Goal: Contribute content

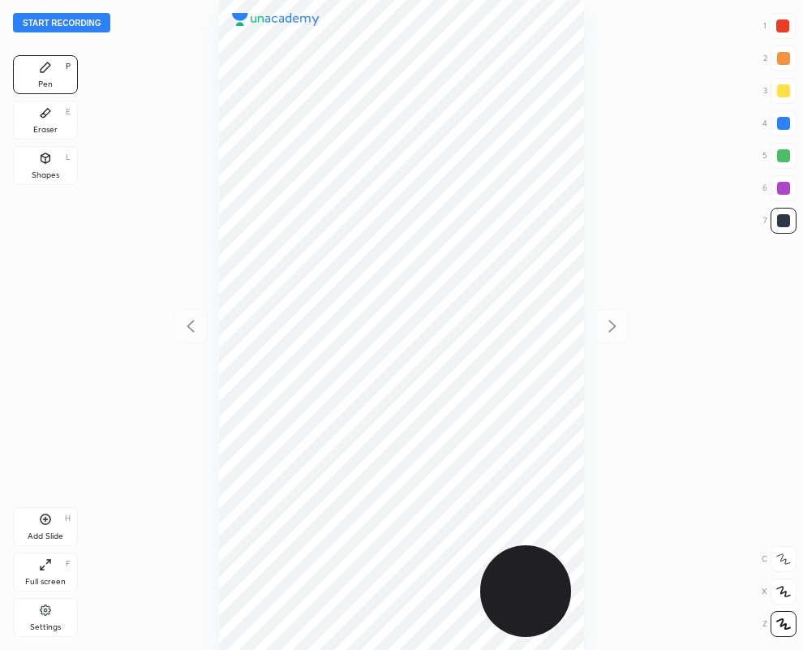
scroll to position [650, 544]
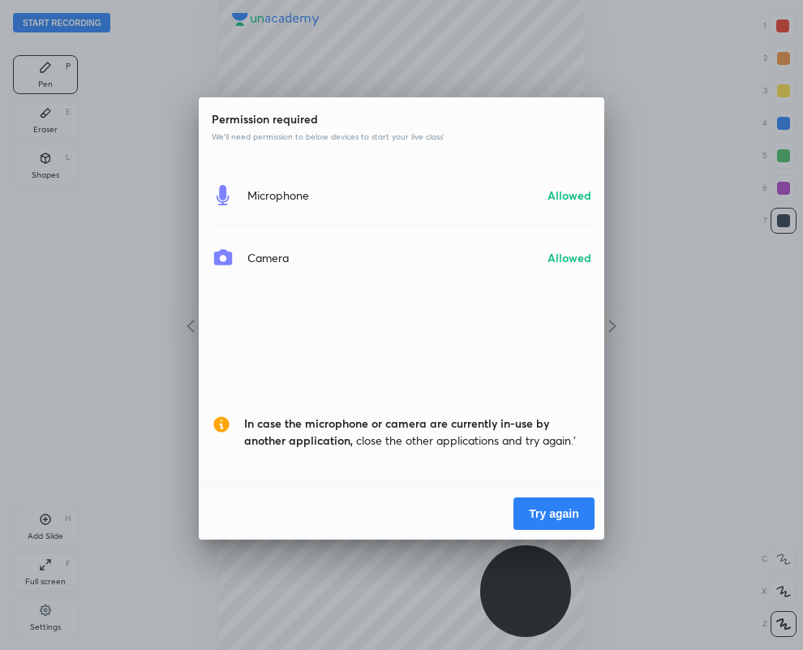
click at [536, 513] on button "Try again" at bounding box center [554, 513] width 81 height 32
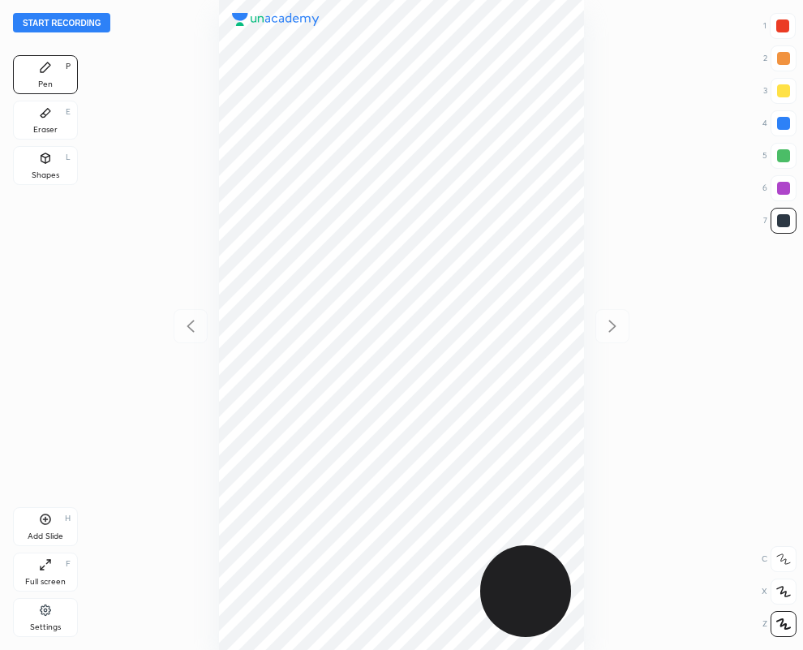
scroll to position [650, 544]
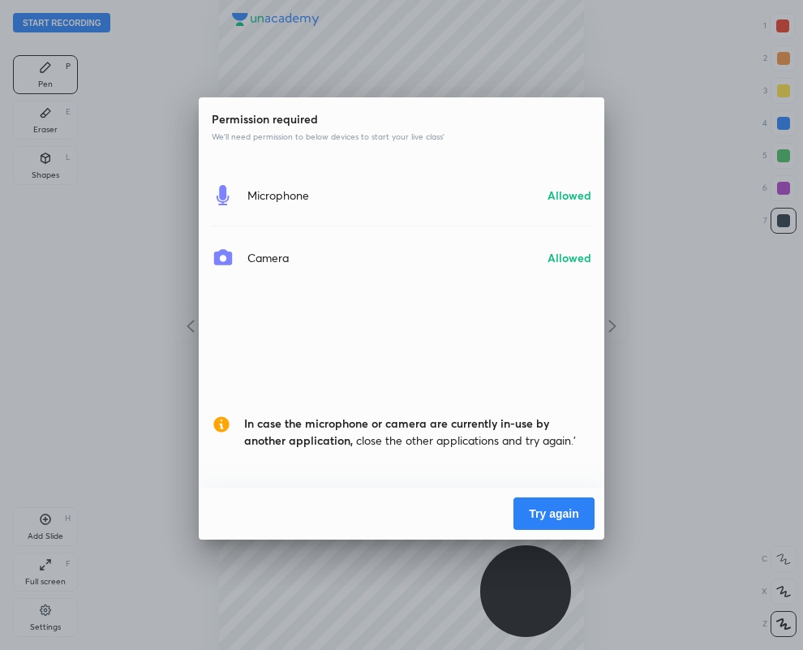
click at [556, 511] on button "Try again" at bounding box center [554, 513] width 81 height 32
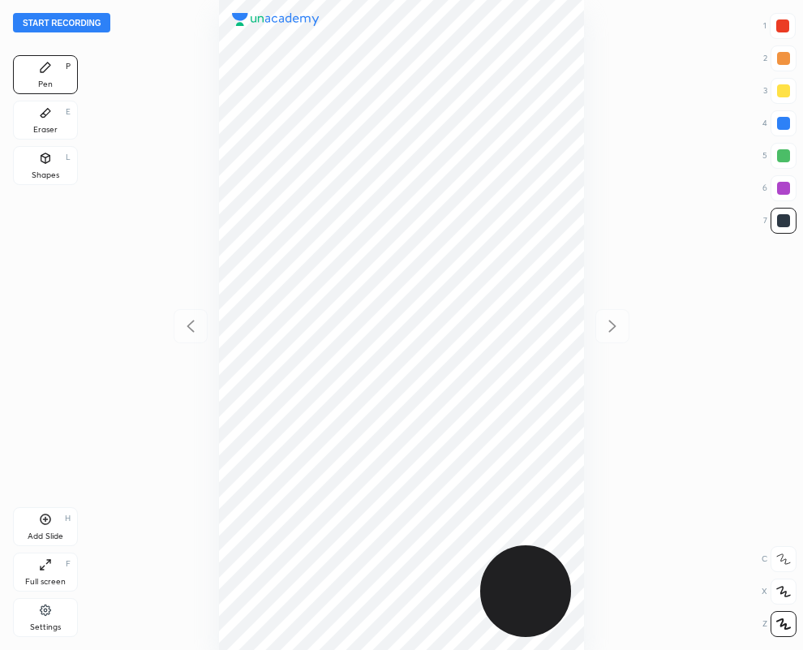
scroll to position [650, 544]
click at [57, 118] on div "Eraser E" at bounding box center [45, 120] width 65 height 39
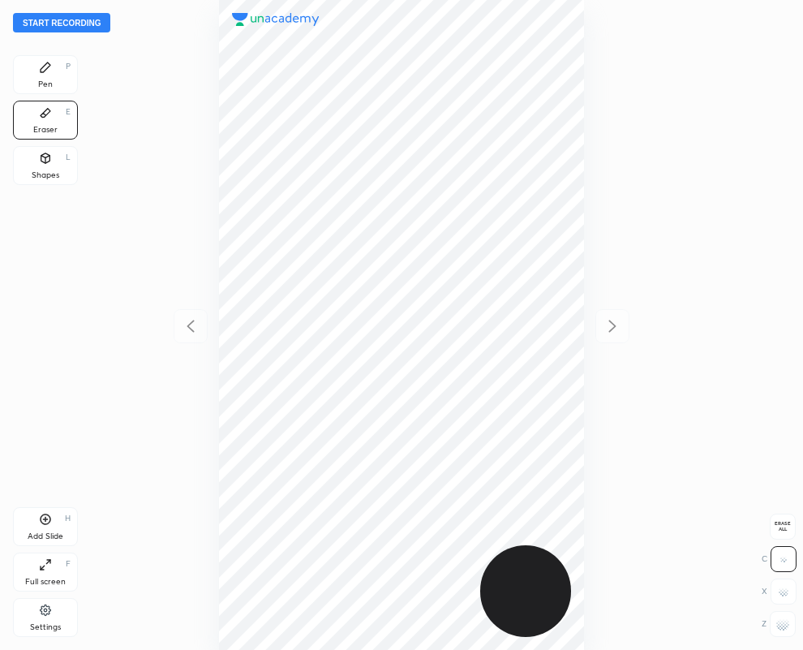
drag, startPoint x: 787, startPoint y: 630, endPoint x: 786, endPoint y: 619, distance: 11.4
click at [788, 629] on div at bounding box center [783, 624] width 26 height 26
click at [55, 71] on div "Pen P" at bounding box center [45, 74] width 65 height 39
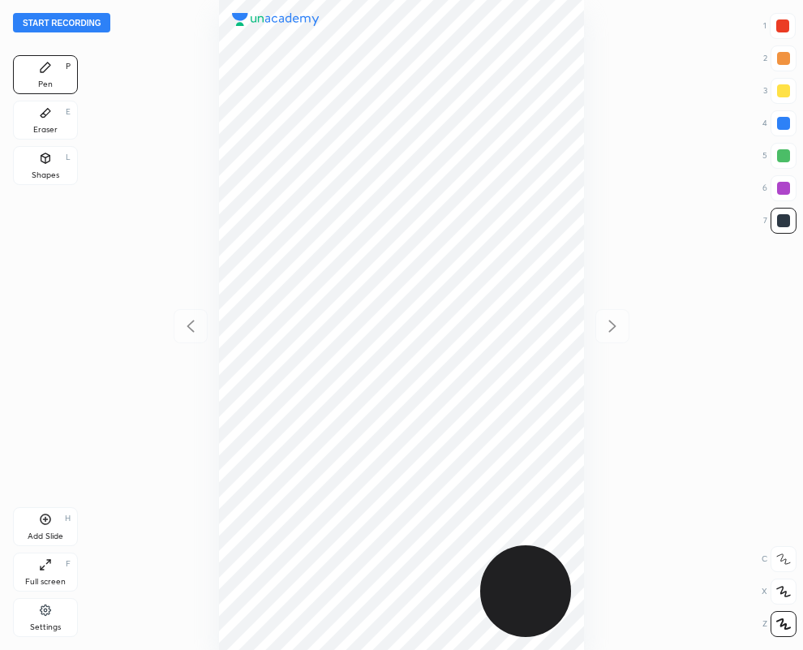
click at [780, 31] on div at bounding box center [782, 25] width 13 height 13
drag, startPoint x: 779, startPoint y: 217, endPoint x: 768, endPoint y: 215, distance: 11.6
click at [778, 217] on div at bounding box center [783, 220] width 13 height 13
drag, startPoint x: 37, startPoint y: 118, endPoint x: 147, endPoint y: 256, distance: 175.5
click at [38, 119] on div "Eraser E" at bounding box center [45, 120] width 65 height 39
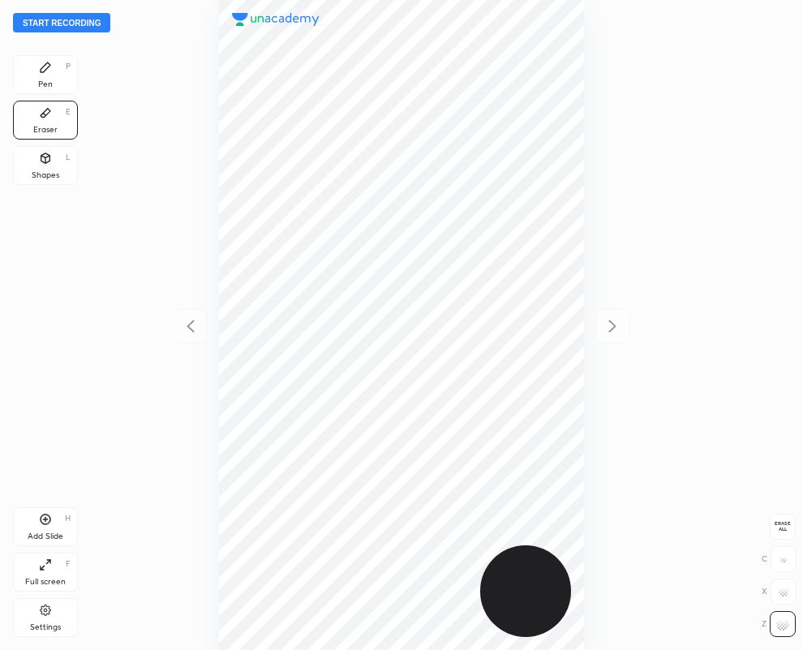
click at [52, 73] on div "Pen P" at bounding box center [45, 74] width 65 height 39
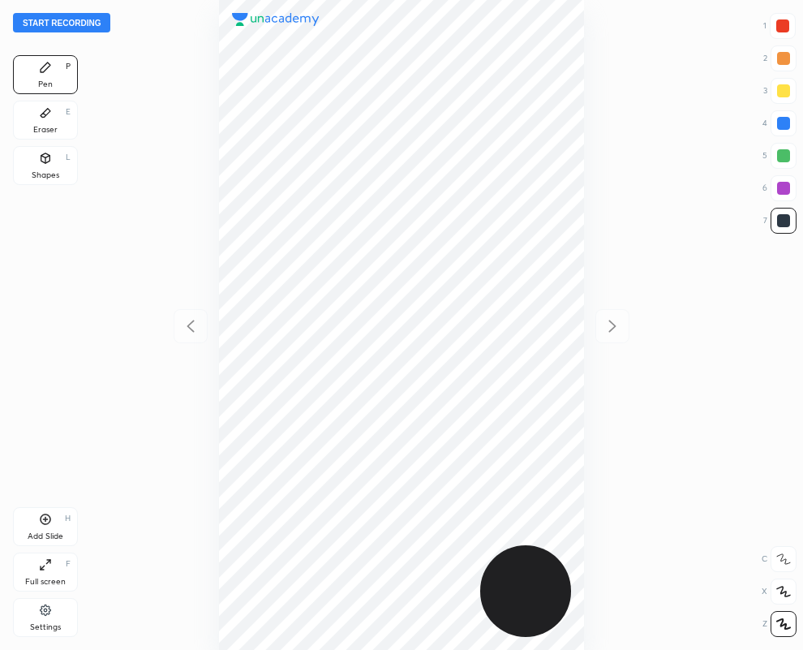
click at [53, 115] on div "Eraser E" at bounding box center [45, 120] width 65 height 39
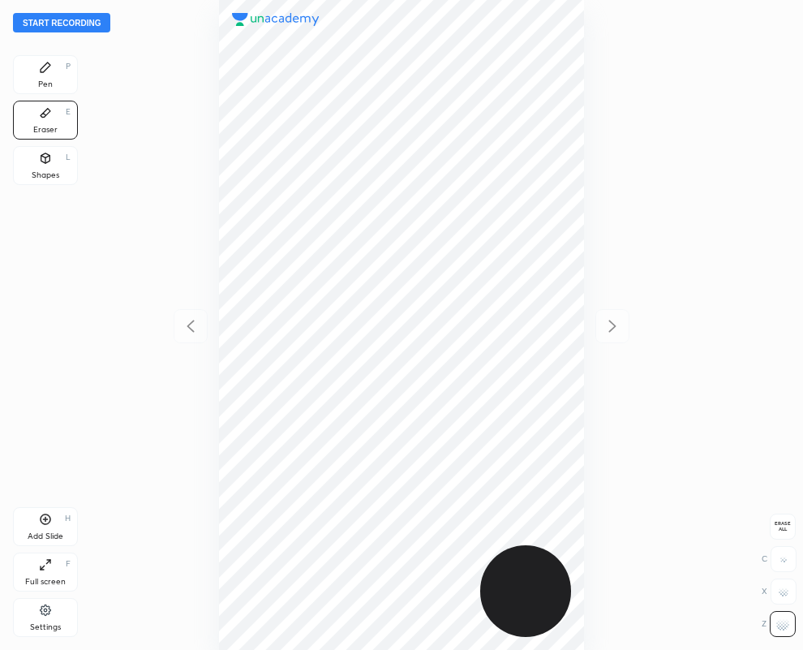
click at [41, 66] on icon at bounding box center [45, 67] width 13 height 13
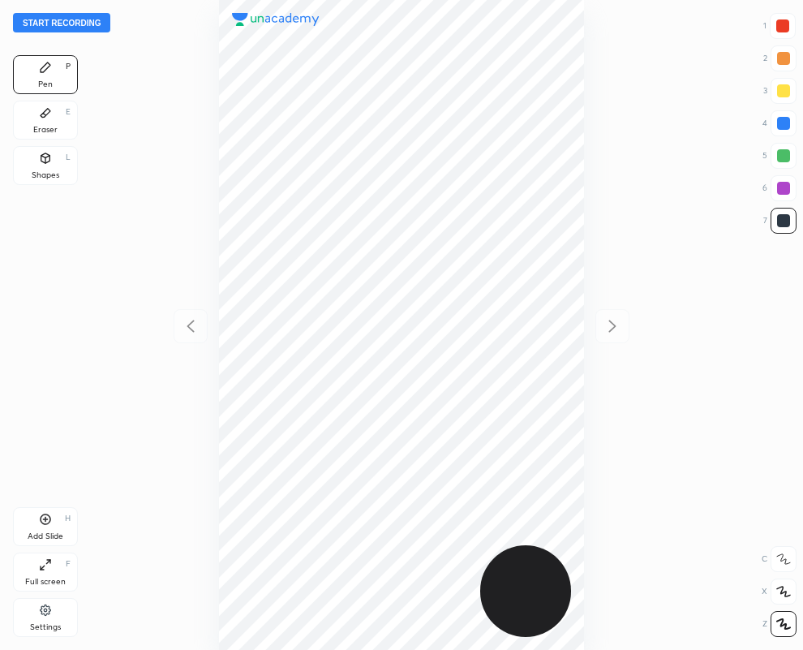
click at [59, 530] on div "Add Slide H" at bounding box center [45, 526] width 65 height 39
click at [190, 323] on icon at bounding box center [190, 326] width 7 height 12
click at [613, 320] on icon at bounding box center [612, 325] width 19 height 19
drag, startPoint x: 784, startPoint y: 187, endPoint x: 686, endPoint y: 191, distance: 98.3
click at [783, 187] on div at bounding box center [783, 188] width 13 height 13
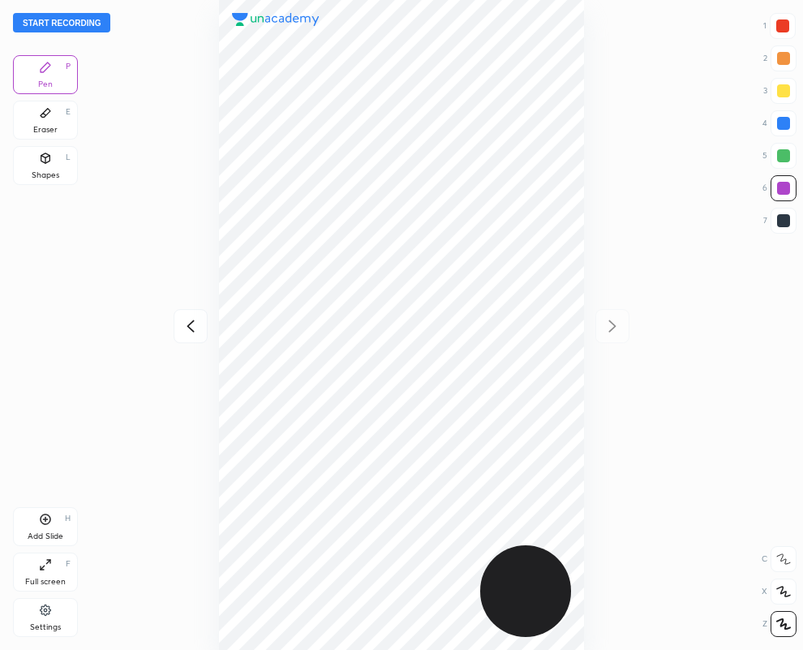
click at [789, 28] on div at bounding box center [783, 26] width 26 height 26
click at [791, 226] on div at bounding box center [784, 221] width 26 height 26
click at [789, 124] on div at bounding box center [783, 123] width 13 height 13
click at [787, 23] on div at bounding box center [782, 25] width 13 height 13
drag, startPoint x: 785, startPoint y: 187, endPoint x: 665, endPoint y: 229, distance: 127.8
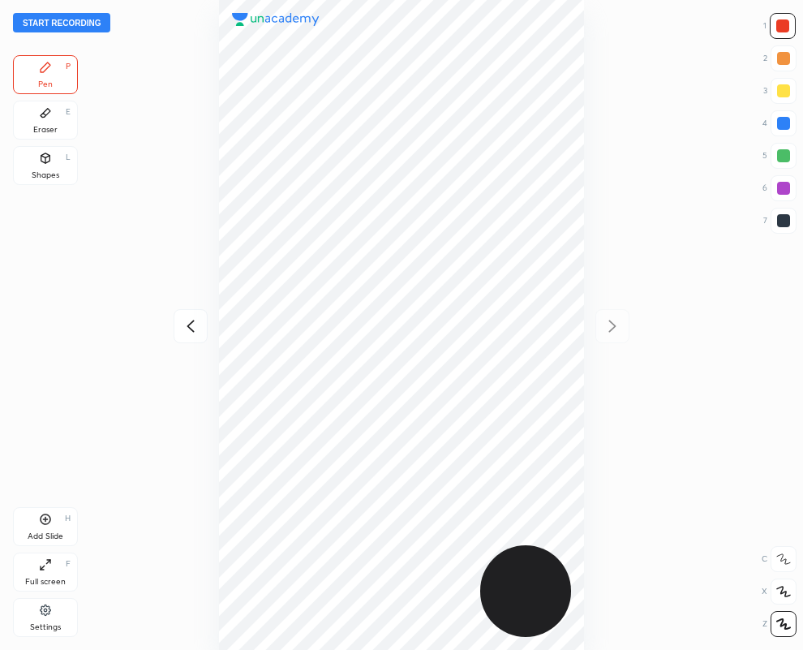
click at [785, 187] on div at bounding box center [783, 188] width 13 height 13
click at [791, 22] on div at bounding box center [783, 26] width 26 height 26
click at [791, 26] on div at bounding box center [783, 26] width 26 height 26
click at [793, 225] on div at bounding box center [784, 221] width 26 height 26
drag, startPoint x: 781, startPoint y: 127, endPoint x: 662, endPoint y: 187, distance: 133.9
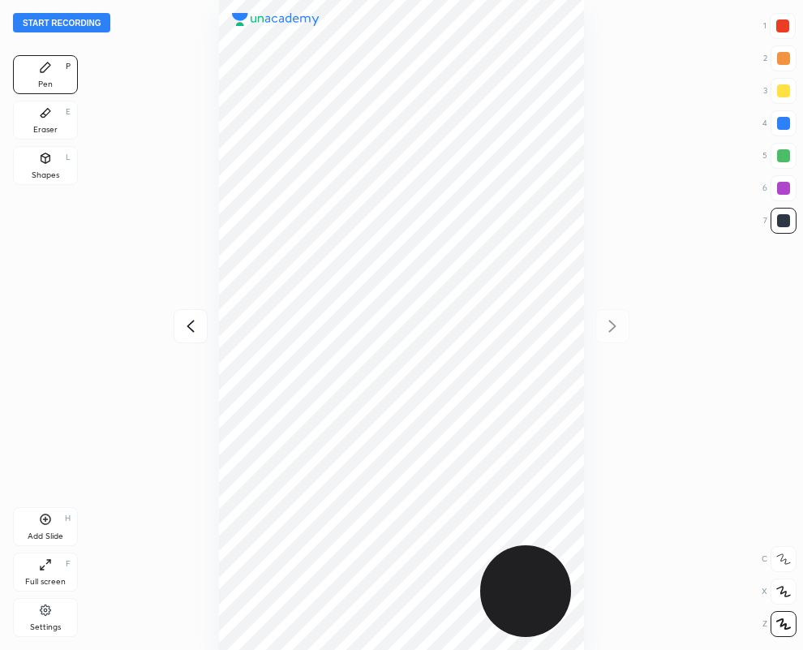
click at [781, 127] on div at bounding box center [783, 123] width 13 height 13
click at [788, 30] on div at bounding box center [782, 25] width 13 height 13
drag, startPoint x: 781, startPoint y: 184, endPoint x: 781, endPoint y: 193, distance: 8.9
click at [781, 188] on div at bounding box center [783, 188] width 13 height 13
click at [189, 329] on icon at bounding box center [190, 326] width 7 height 12
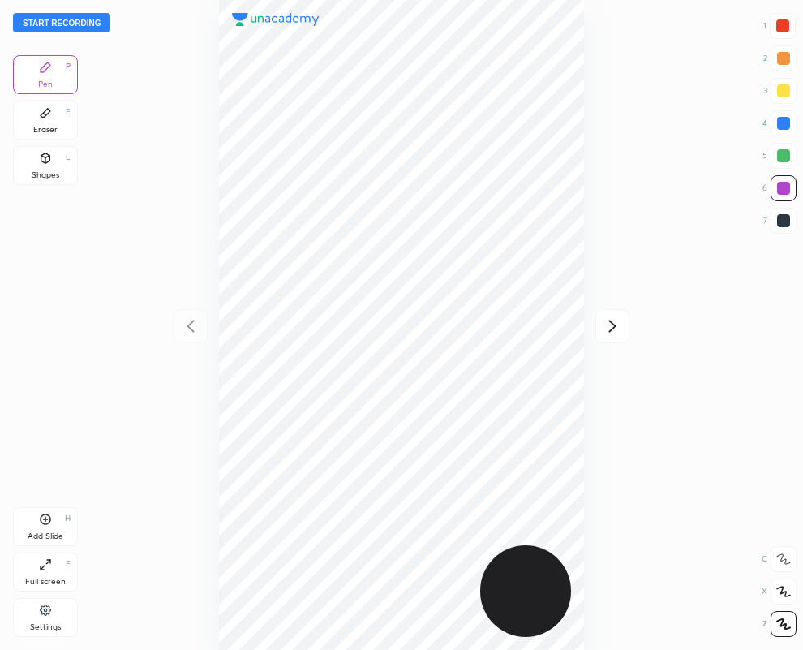
click at [69, 21] on button "Start recording" at bounding box center [61, 22] width 97 height 19
click at [781, 20] on div at bounding box center [782, 25] width 13 height 13
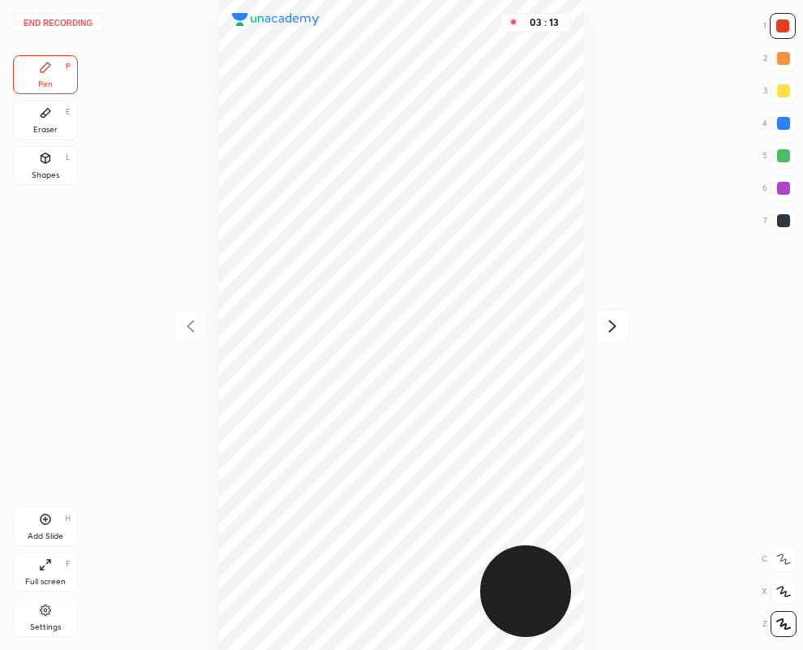
click at [613, 321] on icon at bounding box center [612, 325] width 19 height 19
click at [781, 220] on div at bounding box center [783, 220] width 13 height 13
click at [785, 224] on div at bounding box center [783, 220] width 13 height 13
click at [54, 18] on button "End recording" at bounding box center [58, 22] width 90 height 19
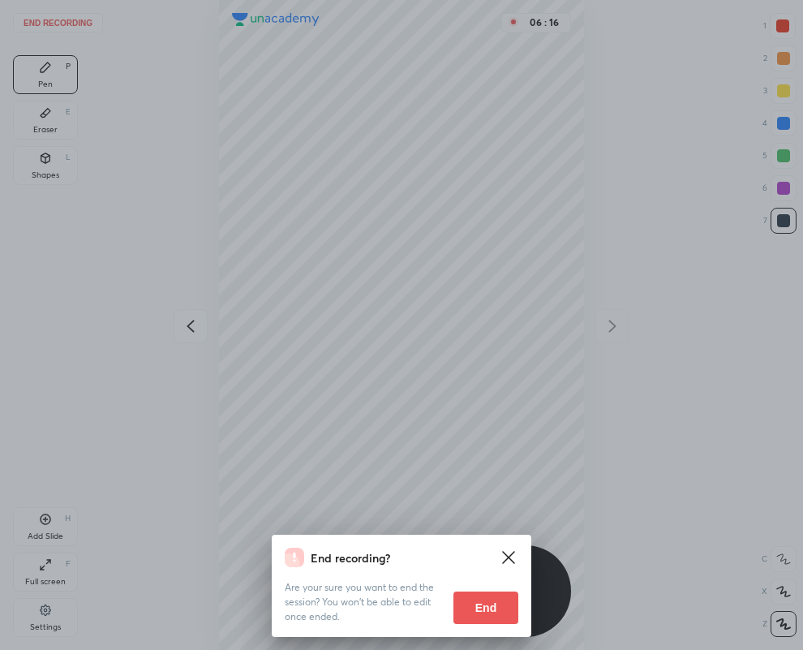
drag, startPoint x: 481, startPoint y: 604, endPoint x: 0, endPoint y: 629, distance: 481.8
click at [477, 602] on button "End" at bounding box center [486, 607] width 65 height 32
